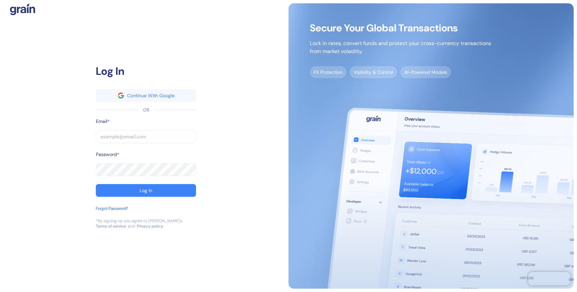
click at [174, 129] on div "Email *" at bounding box center [146, 124] width 100 height 12
type input "dev+goglobal@grainfinance.co"
click at [162, 141] on input "dev+goglobal@grainfinance.co" at bounding box center [146, 136] width 100 height 13
